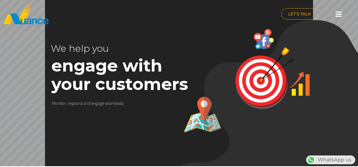
click at [338, 16] on icon at bounding box center [338, 14] width 6 height 7
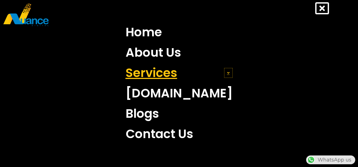
click at [227, 73] on icon at bounding box center [228, 73] width 2 height 4
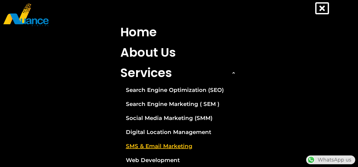
scroll to position [0, 145]
click at [156, 143] on link "SMS & Email Marketing" at bounding box center [179, 147] width 126 height 14
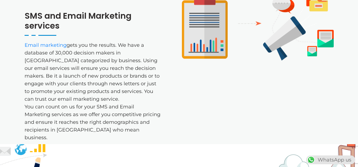
scroll to position [248, 0]
